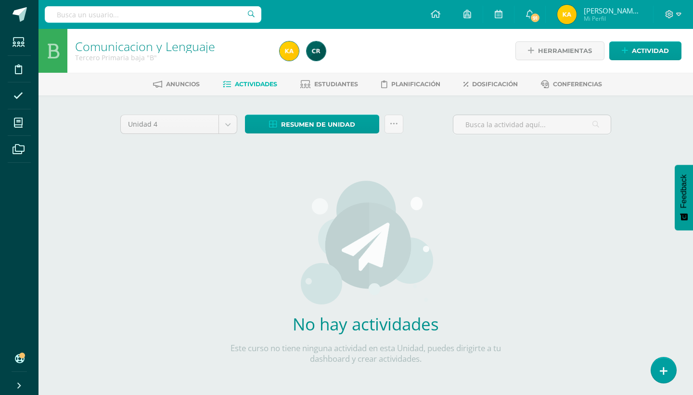
click at [294, 0] on div "Configuración Cerrar sesión Kalyn Gisselle Villatoro Sis Mi Perfil 91 91 Avisos…" at bounding box center [366, 14] width 655 height 29
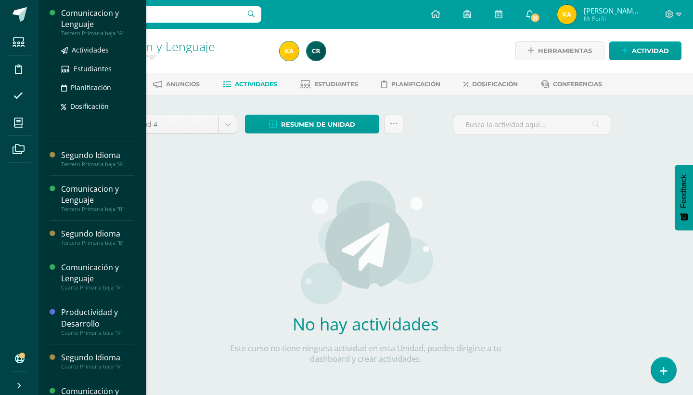
click at [102, 26] on div "Comunicacion y Lenguaje" at bounding box center [97, 19] width 73 height 22
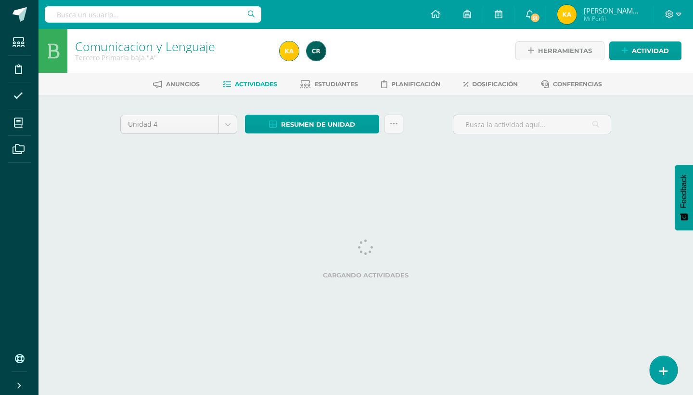
click at [666, 371] on icon at bounding box center [664, 370] width 9 height 11
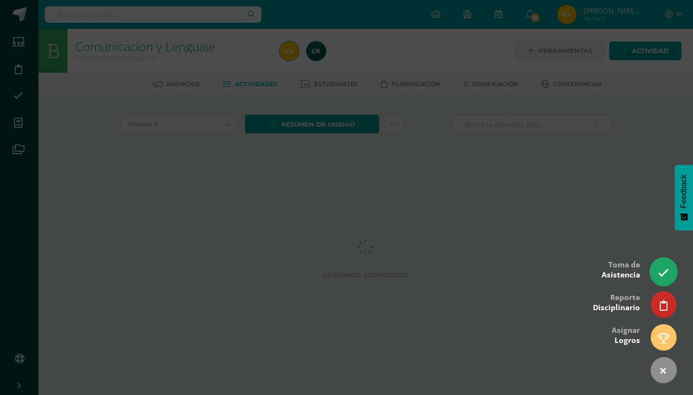
click at [657, 261] on link at bounding box center [663, 272] width 27 height 28
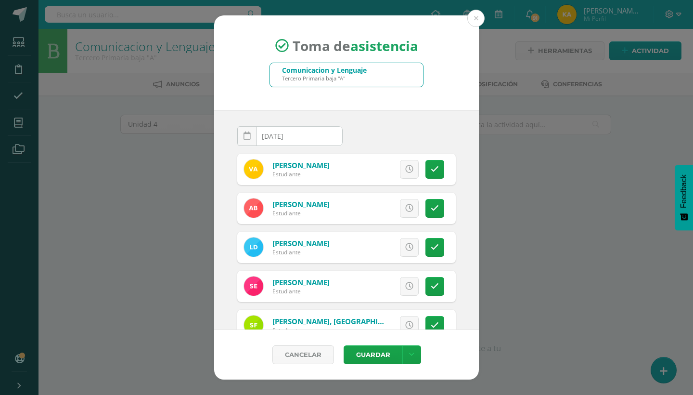
click at [460, 194] on div "[DATE] August, 2025 Mo Tu We Th Fr Sa Su 28 29 30 31 1 2 3 4 5 6 7 8 9 10 11 12…" at bounding box center [346, 220] width 265 height 220
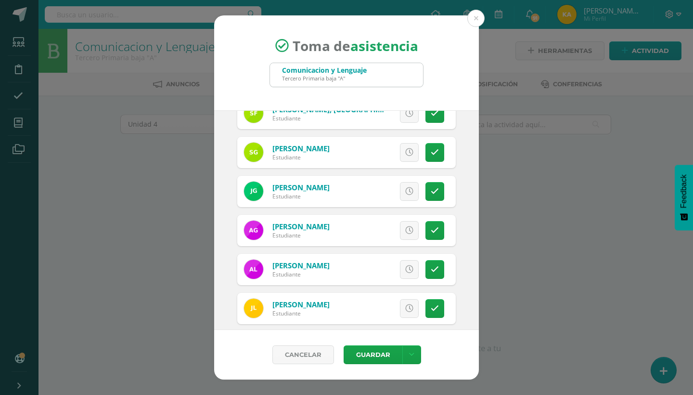
scroll to position [231, 0]
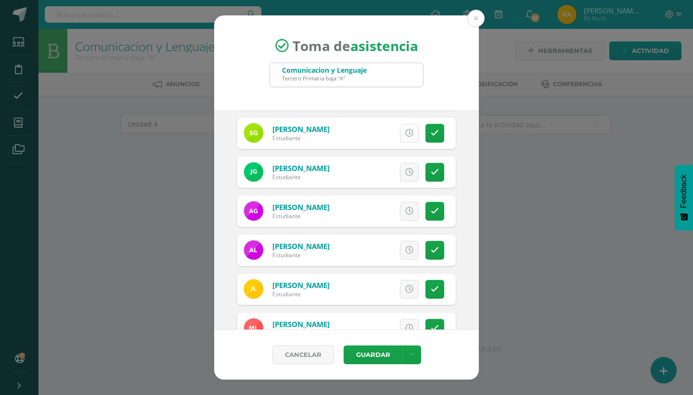
click at [412, 132] on icon at bounding box center [409, 133] width 8 height 8
click at [380, 130] on span "Excusa" at bounding box center [393, 133] width 26 height 18
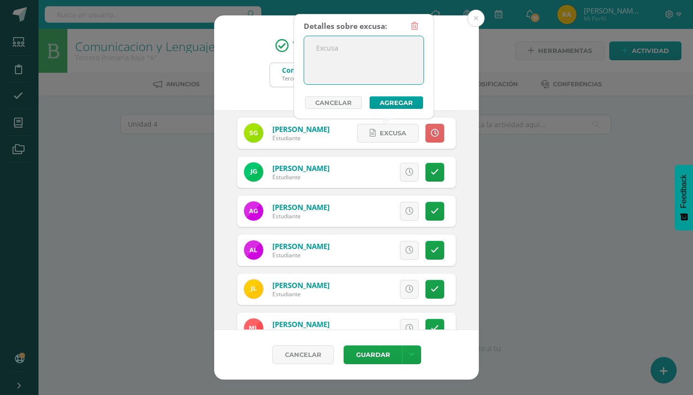
click at [341, 52] on textarea at bounding box center [363, 60] width 119 height 48
type textarea "Justificación recibida. (Cita médica)"
click at [397, 102] on button "Agregar" at bounding box center [396, 102] width 53 height 13
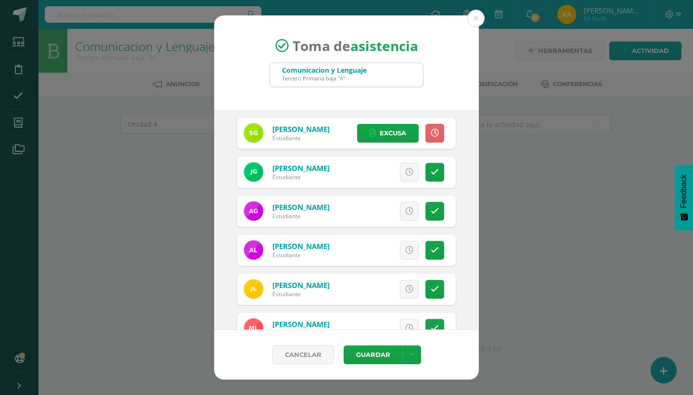
click at [474, 231] on div "[DATE] August, 2025 Mo Tu We Th Fr Sa Su 28 29 30 31 1 2 3 4 5 6 7 8 9 10 11 12…" at bounding box center [346, 220] width 265 height 220
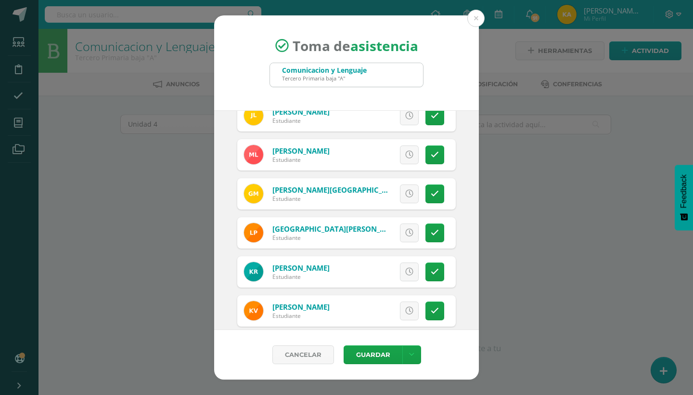
scroll to position [417, 0]
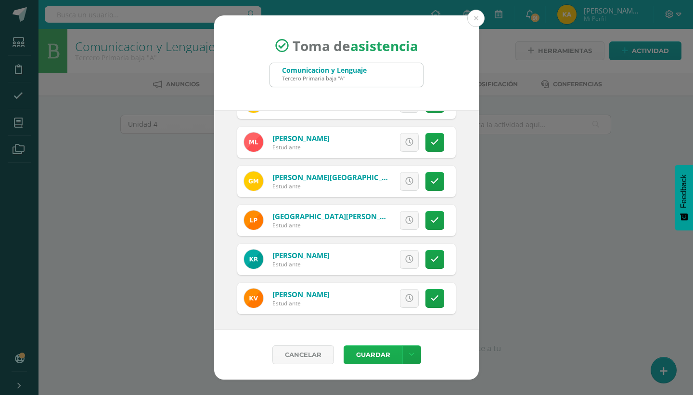
click at [386, 352] on button "Guardar" at bounding box center [373, 354] width 59 height 19
